Goal: Find specific page/section: Find specific page/section

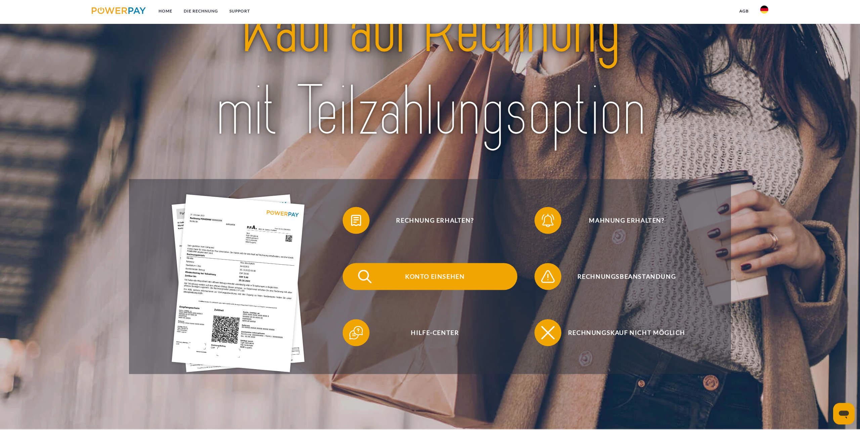
scroll to position [69, 0]
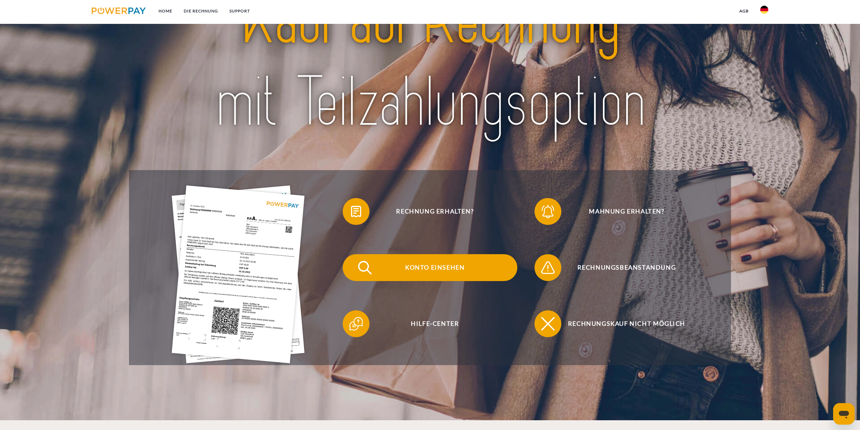
click at [446, 269] on span "Konto einsehen" at bounding box center [435, 267] width 165 height 27
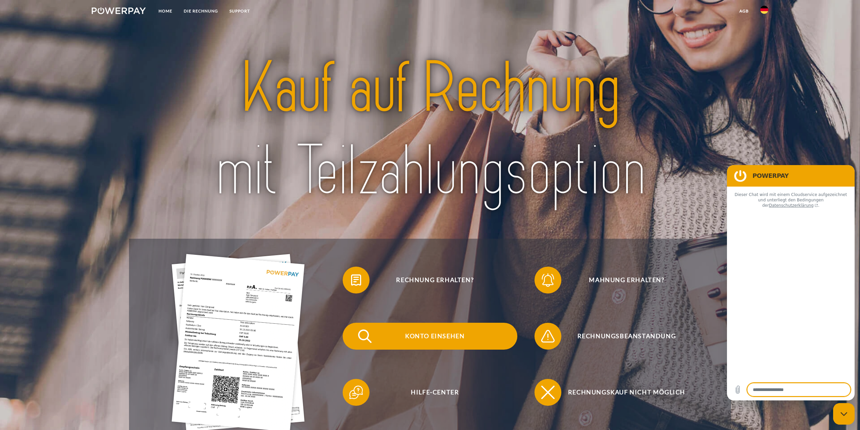
type textarea "*"
click at [432, 340] on span "Konto einsehen" at bounding box center [435, 336] width 165 height 27
